Goal: Information Seeking & Learning: Learn about a topic

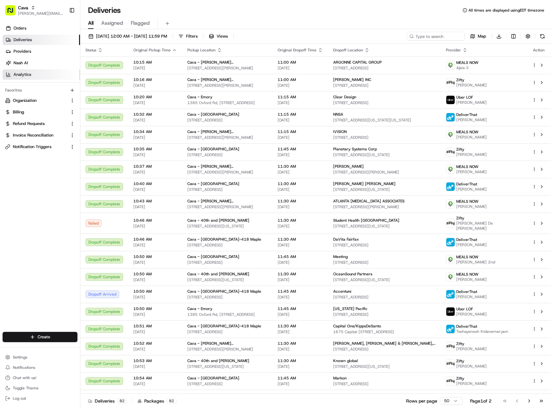
click at [48, 75] on link "Analytics" at bounding box center [41, 74] width 77 height 10
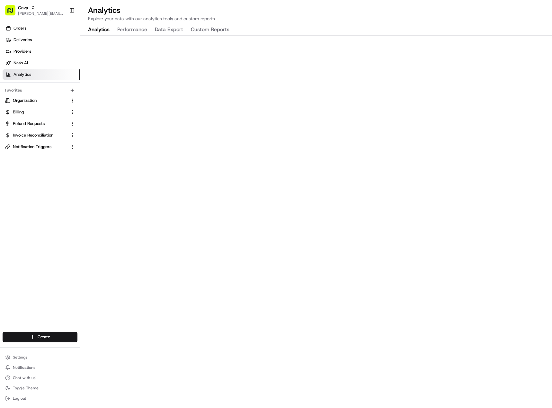
click at [129, 29] on button "Performance" at bounding box center [132, 29] width 30 height 11
